Goal: Navigation & Orientation: Find specific page/section

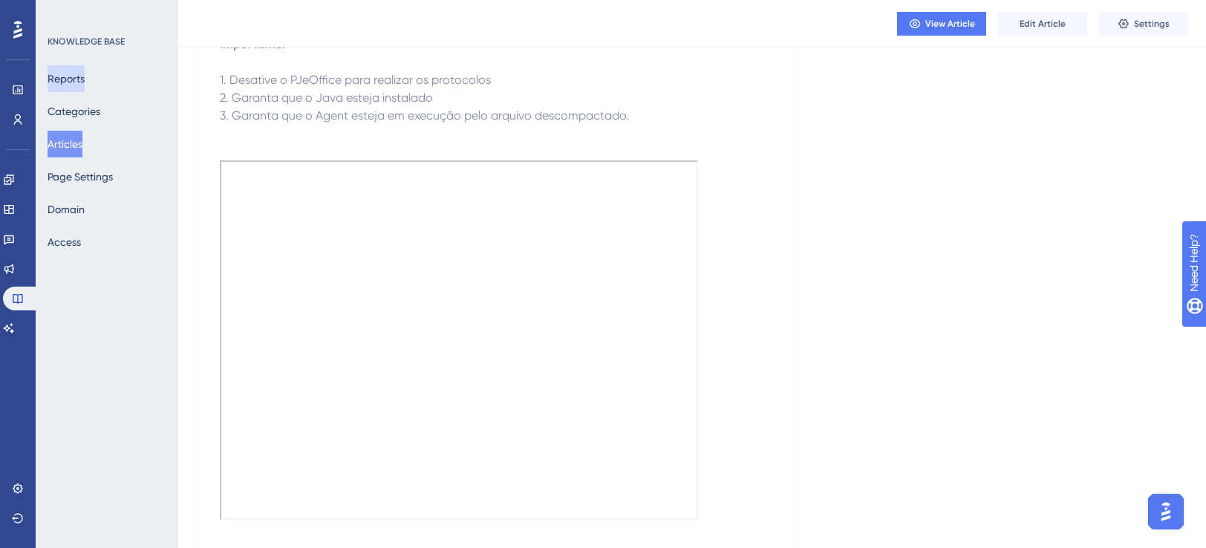
click at [82, 81] on button "Reports" at bounding box center [66, 78] width 37 height 27
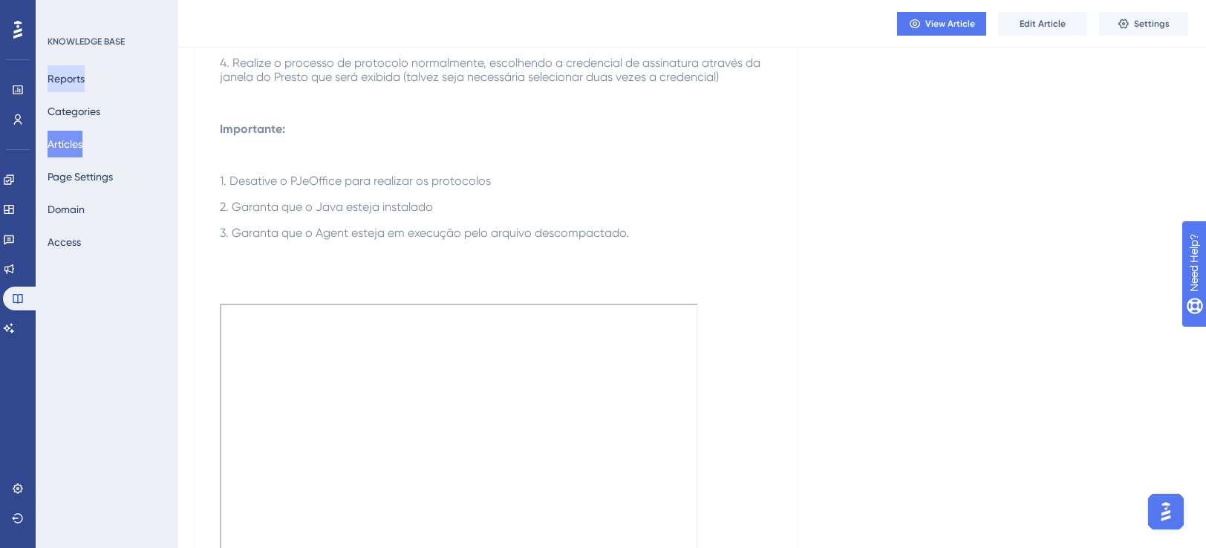
click at [85, 74] on button "Reports" at bounding box center [66, 78] width 37 height 27
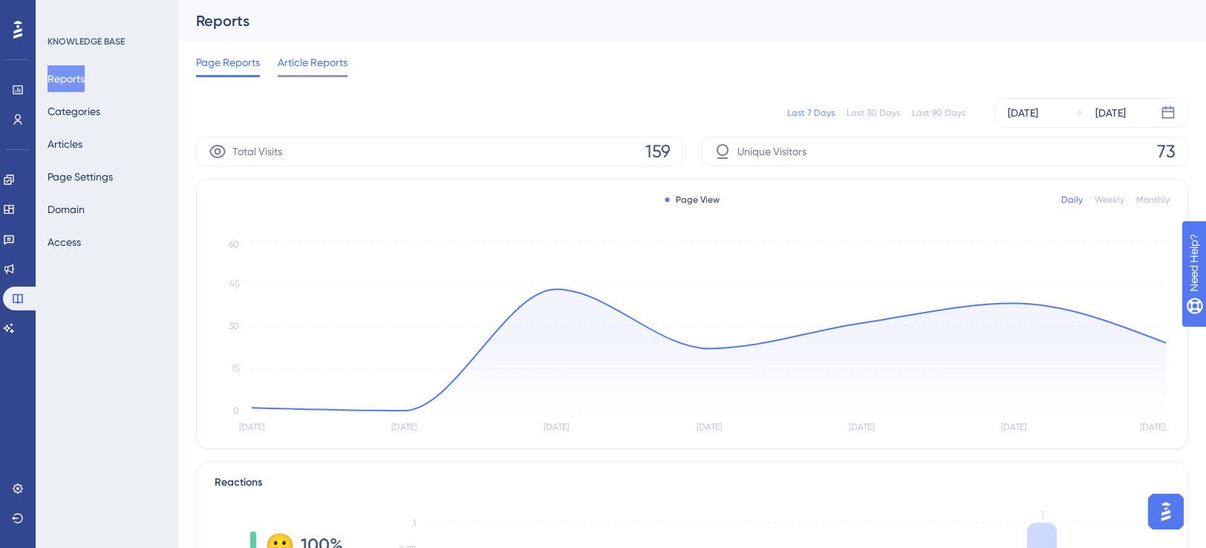
click at [343, 67] on span "Article Reports" at bounding box center [313, 62] width 70 height 18
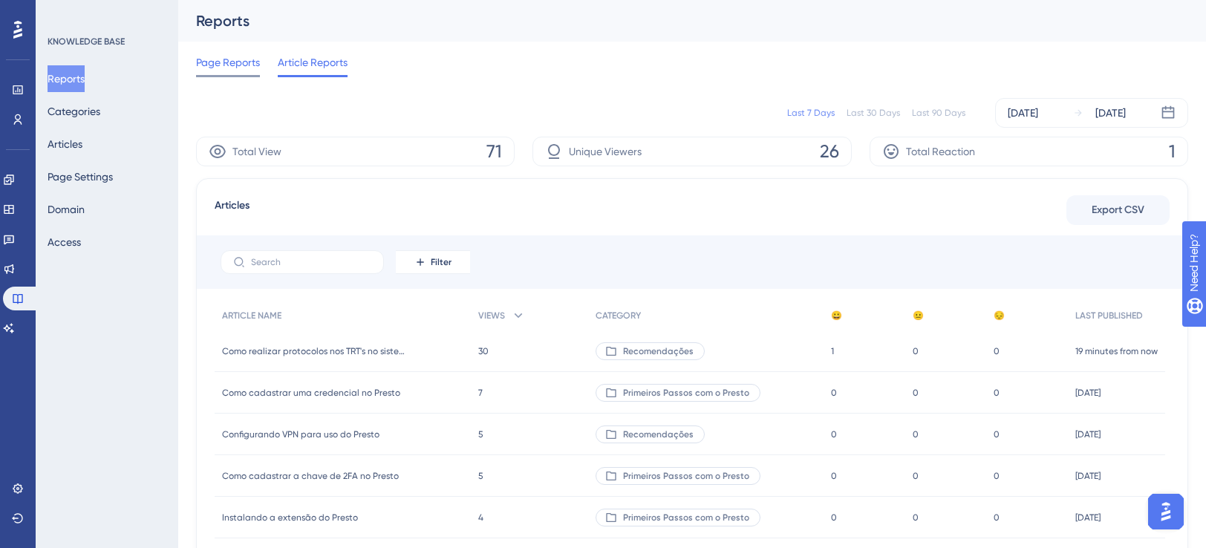
click at [244, 70] on span "Page Reports" at bounding box center [228, 62] width 64 height 18
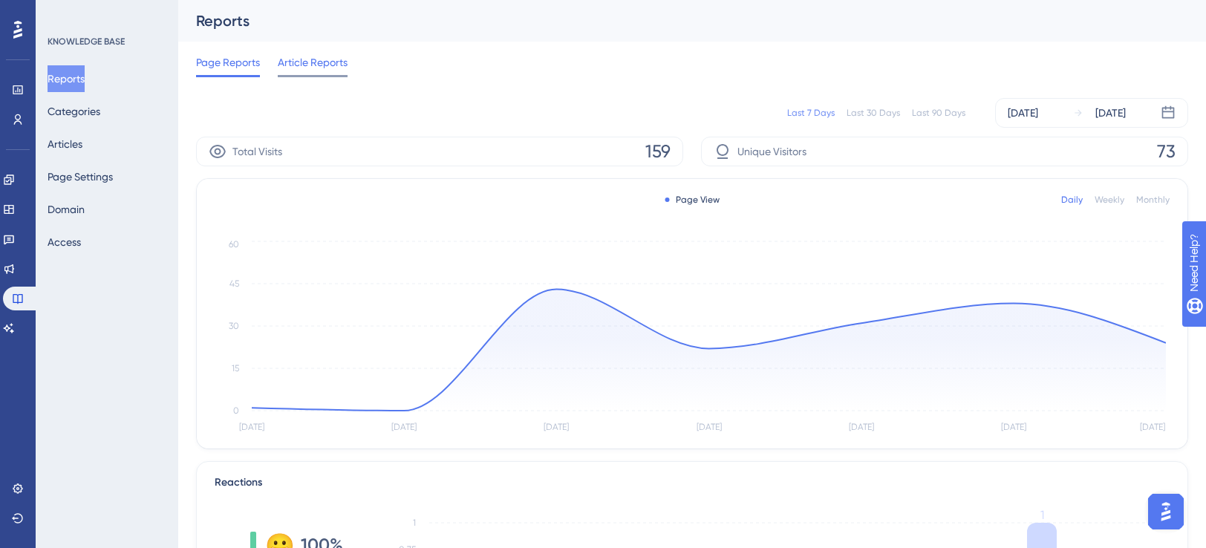
click at [291, 63] on span "Article Reports" at bounding box center [313, 62] width 70 height 18
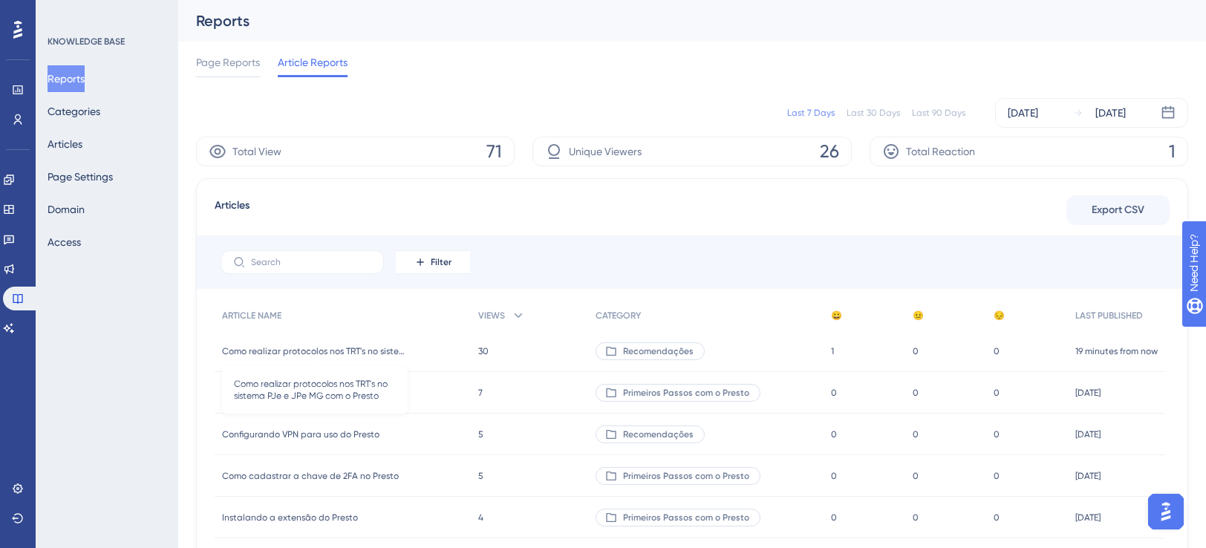
click at [270, 348] on span "Como realizar protocolos nos TRT's no sistema PJe e JPe MG com o Presto" at bounding box center [315, 351] width 186 height 12
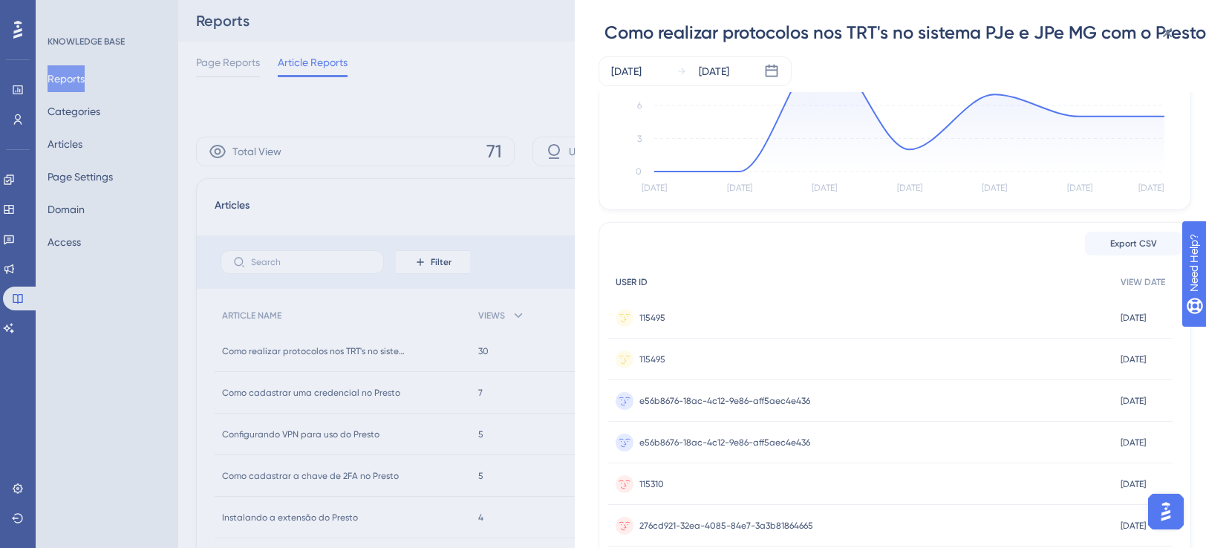
scroll to position [297, 0]
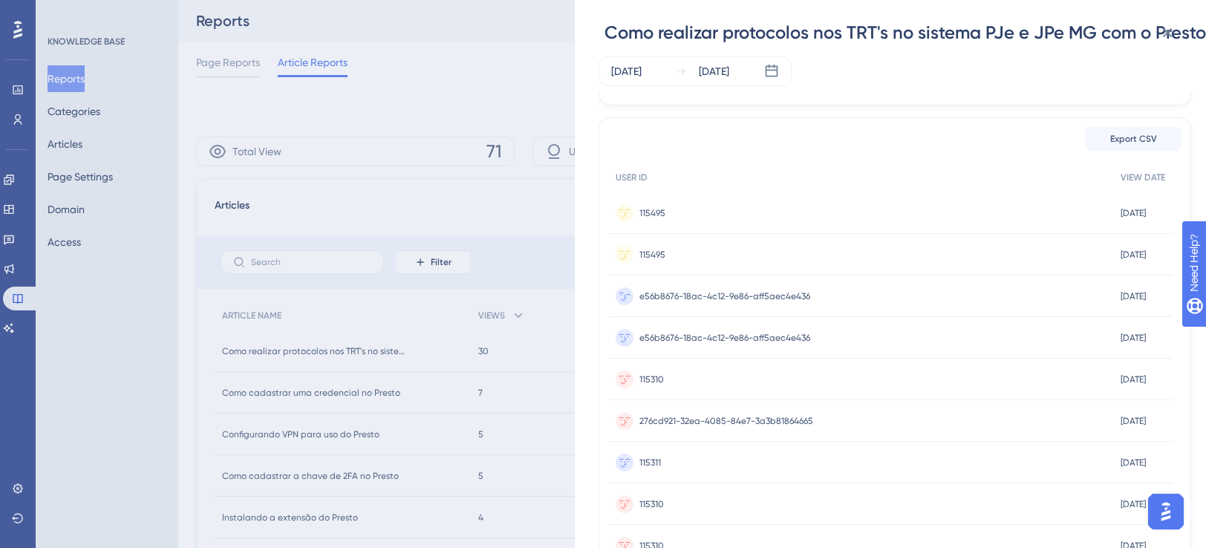
click at [662, 296] on span "e56b8676-18ac-4c12-9e86-aff5aec4e436" at bounding box center [724, 296] width 171 height 12
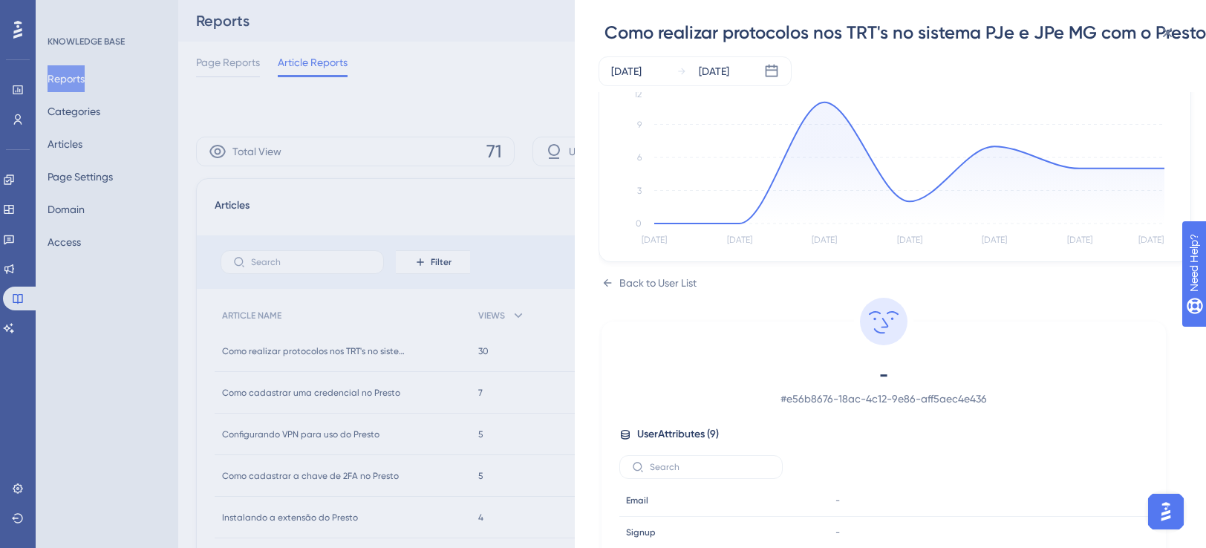
scroll to position [138, 0]
